Goal: Find specific page/section: Find specific page/section

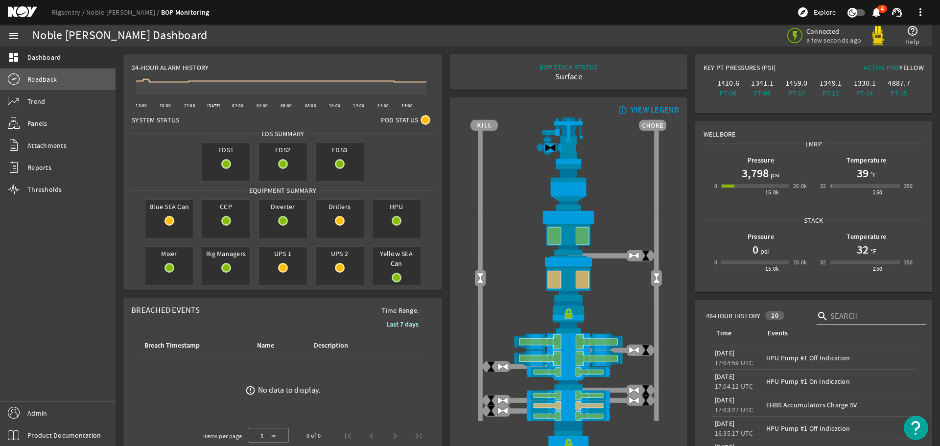
click at [42, 79] on span "Readback" at bounding box center [41, 79] width 29 height 10
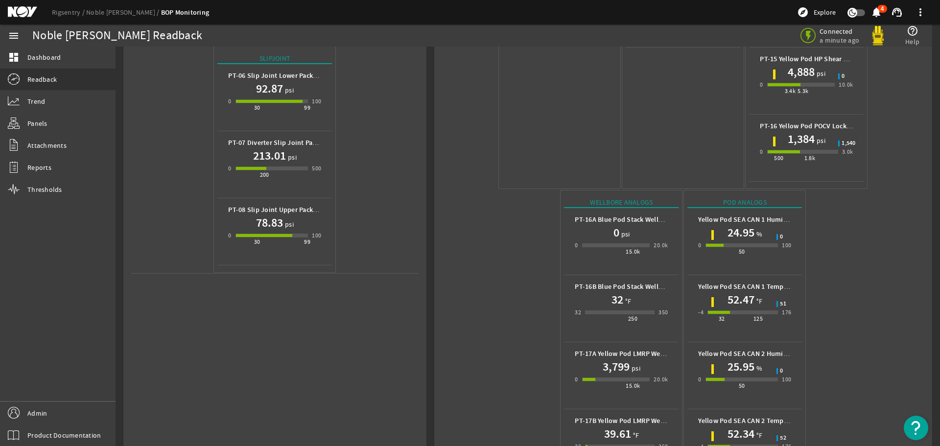
scroll to position [436, 0]
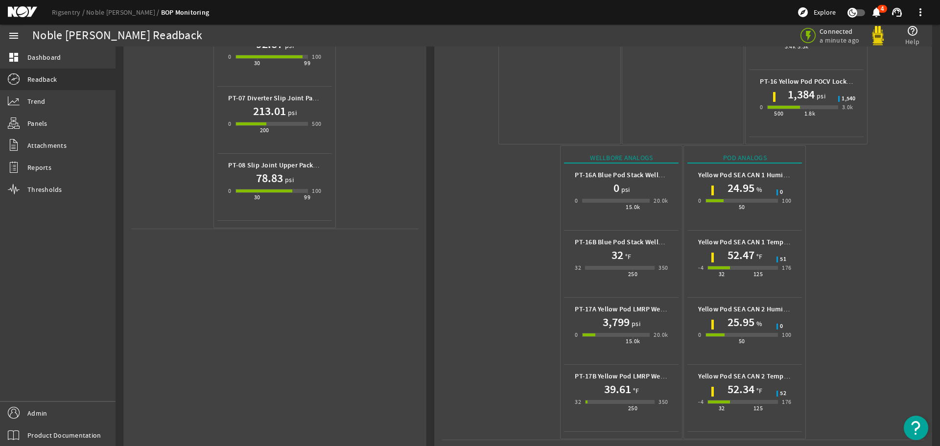
click at [24, 13] on mat-icon at bounding box center [30, 12] width 44 height 12
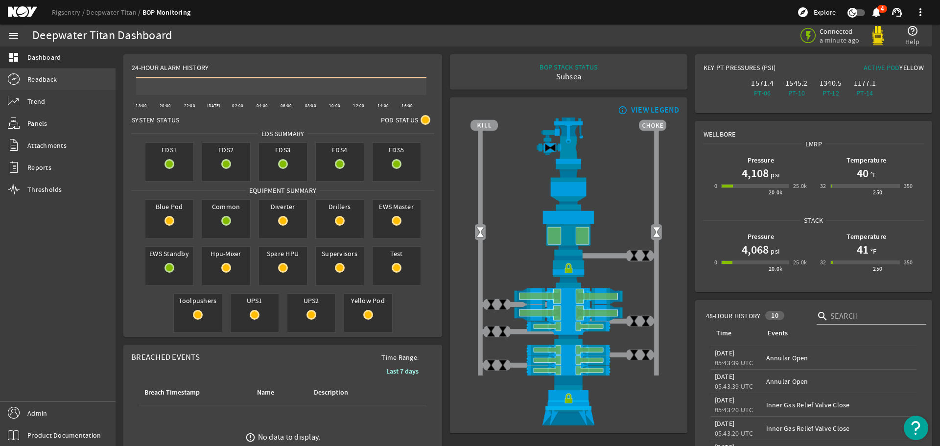
click at [34, 76] on span "Readback" at bounding box center [41, 79] width 29 height 10
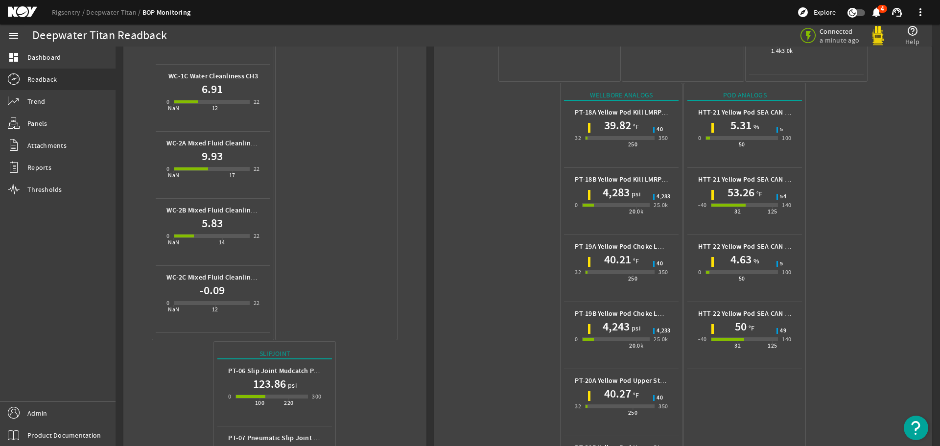
scroll to position [685, 0]
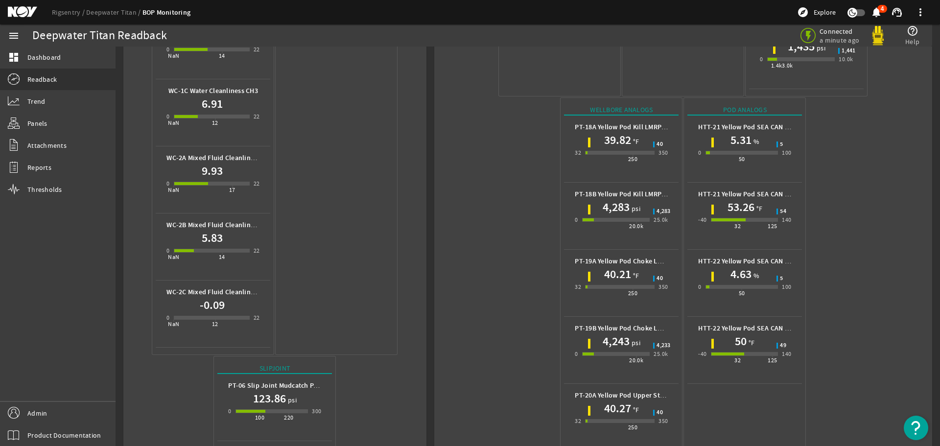
click at [16, 9] on mat-icon at bounding box center [30, 12] width 44 height 12
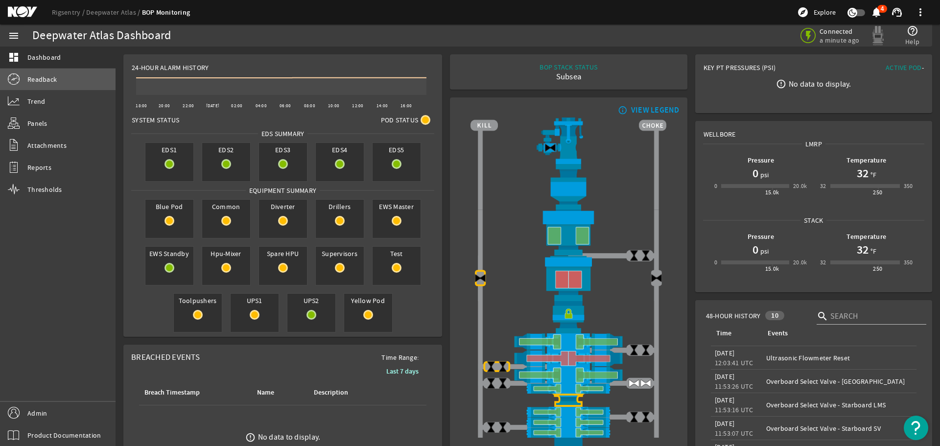
click at [37, 80] on span "Readback" at bounding box center [41, 79] width 29 height 10
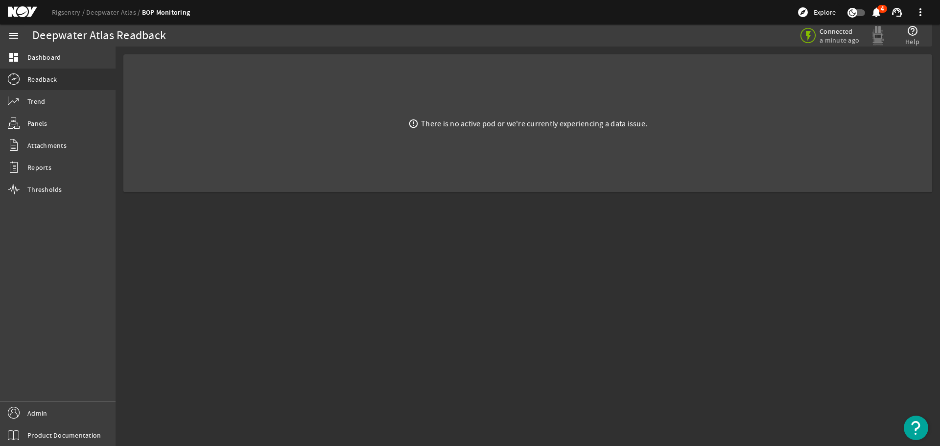
click at [24, 11] on mat-icon at bounding box center [30, 12] width 44 height 12
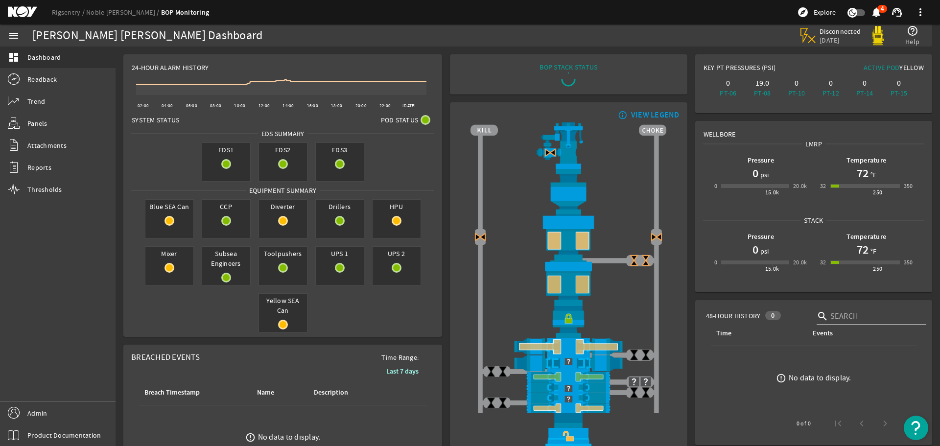
click at [30, 12] on mat-icon at bounding box center [30, 12] width 44 height 12
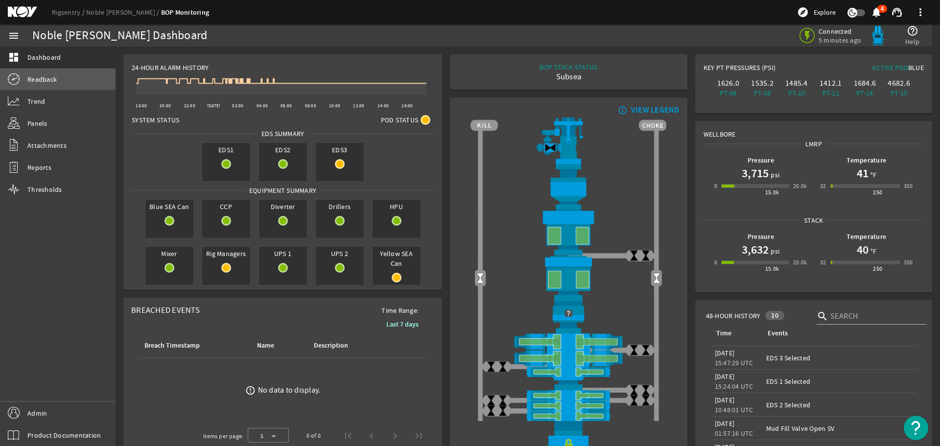
click at [38, 77] on span "Readback" at bounding box center [41, 79] width 29 height 10
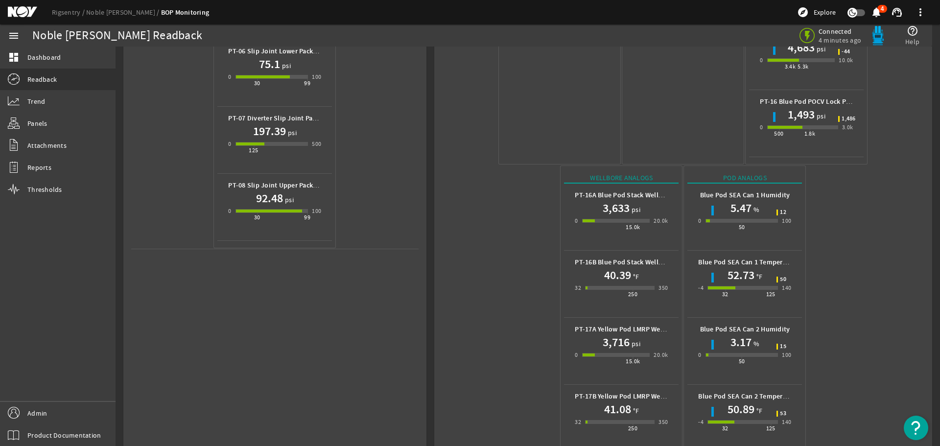
scroll to position [436, 0]
